Goal: Check status: Check status

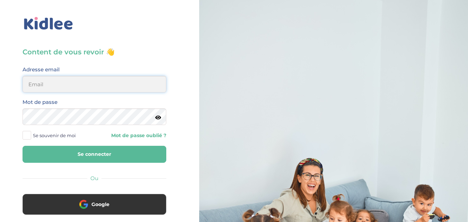
click at [98, 88] on input "email" at bounding box center [95, 84] width 144 height 17
type input "[EMAIL_ADDRESS][DOMAIN_NAME]"
click at [157, 115] on icon at bounding box center [158, 117] width 6 height 5
click at [98, 157] on button "Se connecter" at bounding box center [95, 154] width 144 height 17
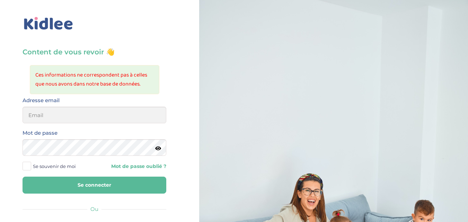
click at [85, 182] on button "Se connecter" at bounding box center [95, 185] width 144 height 17
click at [99, 119] on input "email" at bounding box center [95, 115] width 144 height 17
type input "[EMAIL_ADDRESS][DOMAIN_NAME]"
click at [158, 150] on icon at bounding box center [158, 148] width 6 height 5
click at [118, 181] on button "Se connecter" at bounding box center [95, 185] width 144 height 17
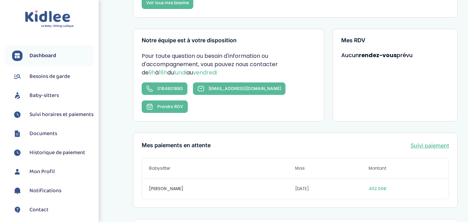
scroll to position [139, 0]
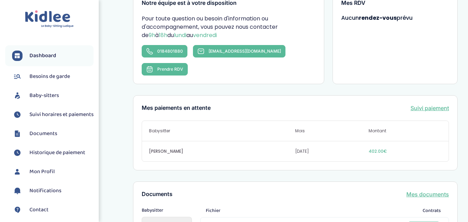
click at [425, 95] on div "Mes paiements en attente Suivi paiement Babysitter Mois Montant SHI Caroline se…" at bounding box center [295, 132] width 325 height 75
click at [422, 104] on link "Suivi paiement" at bounding box center [430, 108] width 38 height 8
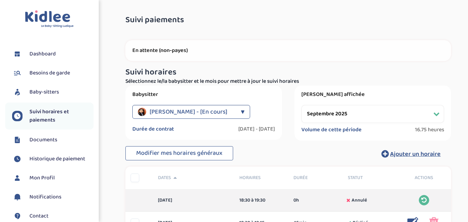
select select "septembre 2025"
click at [44, 159] on span "Historique de paiement" at bounding box center [57, 159] width 56 height 8
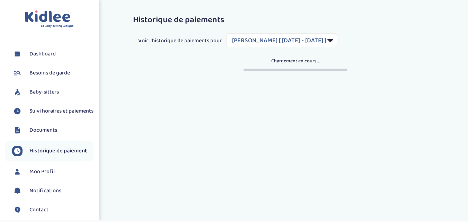
select select "1948"
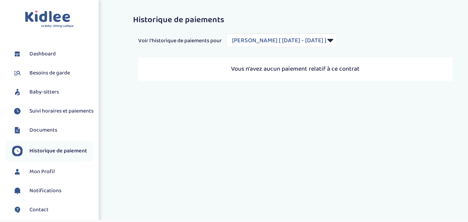
click at [48, 115] on span "Suivi horaires et paiements" at bounding box center [61, 111] width 64 height 8
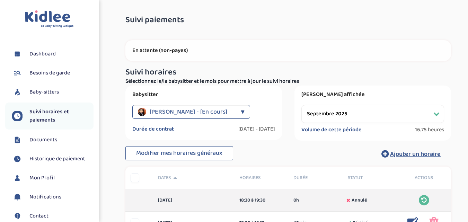
select select "septembre 2025"
